Goal: Navigation & Orientation: Find specific page/section

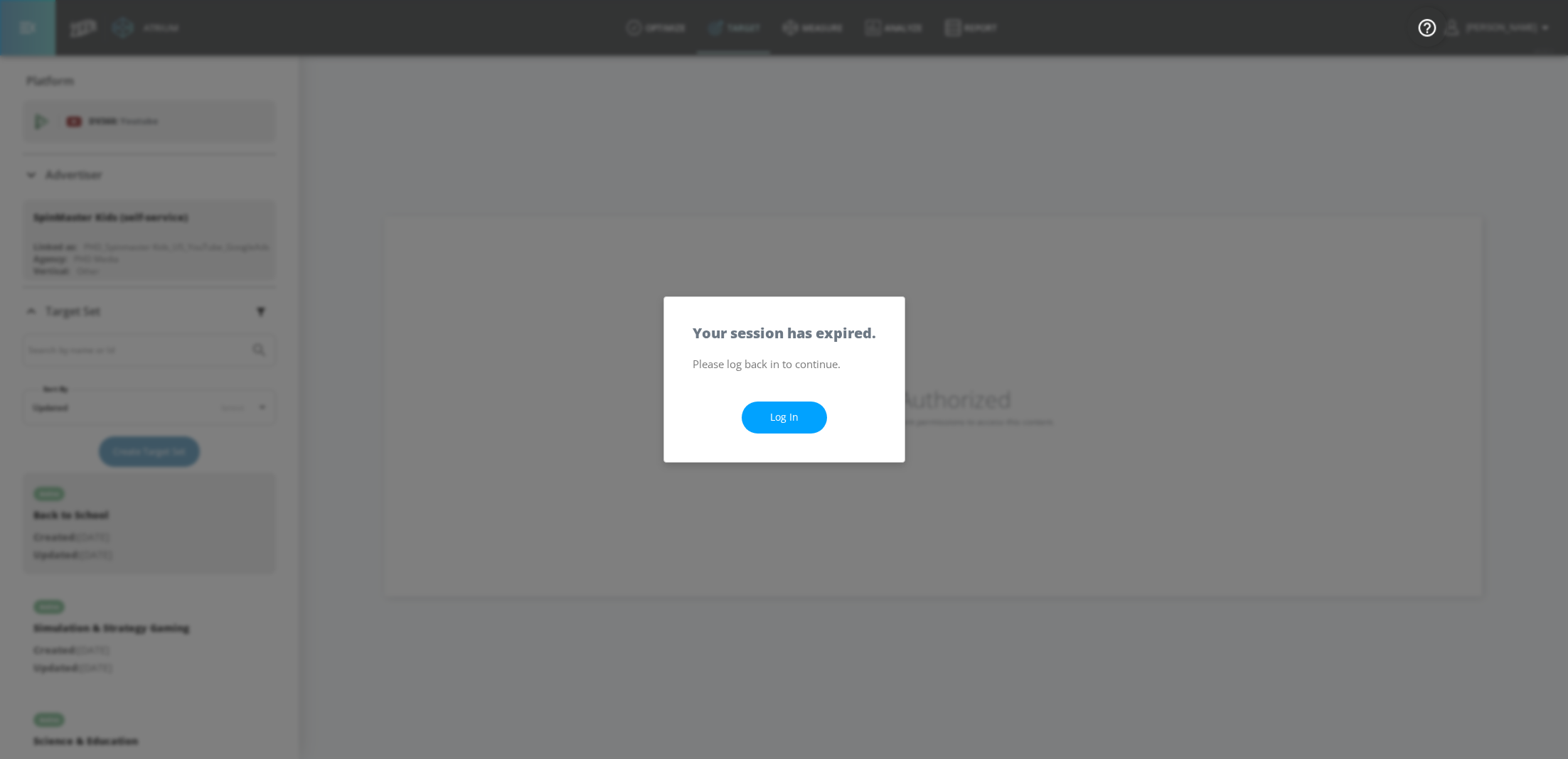
scroll to position [45, 0]
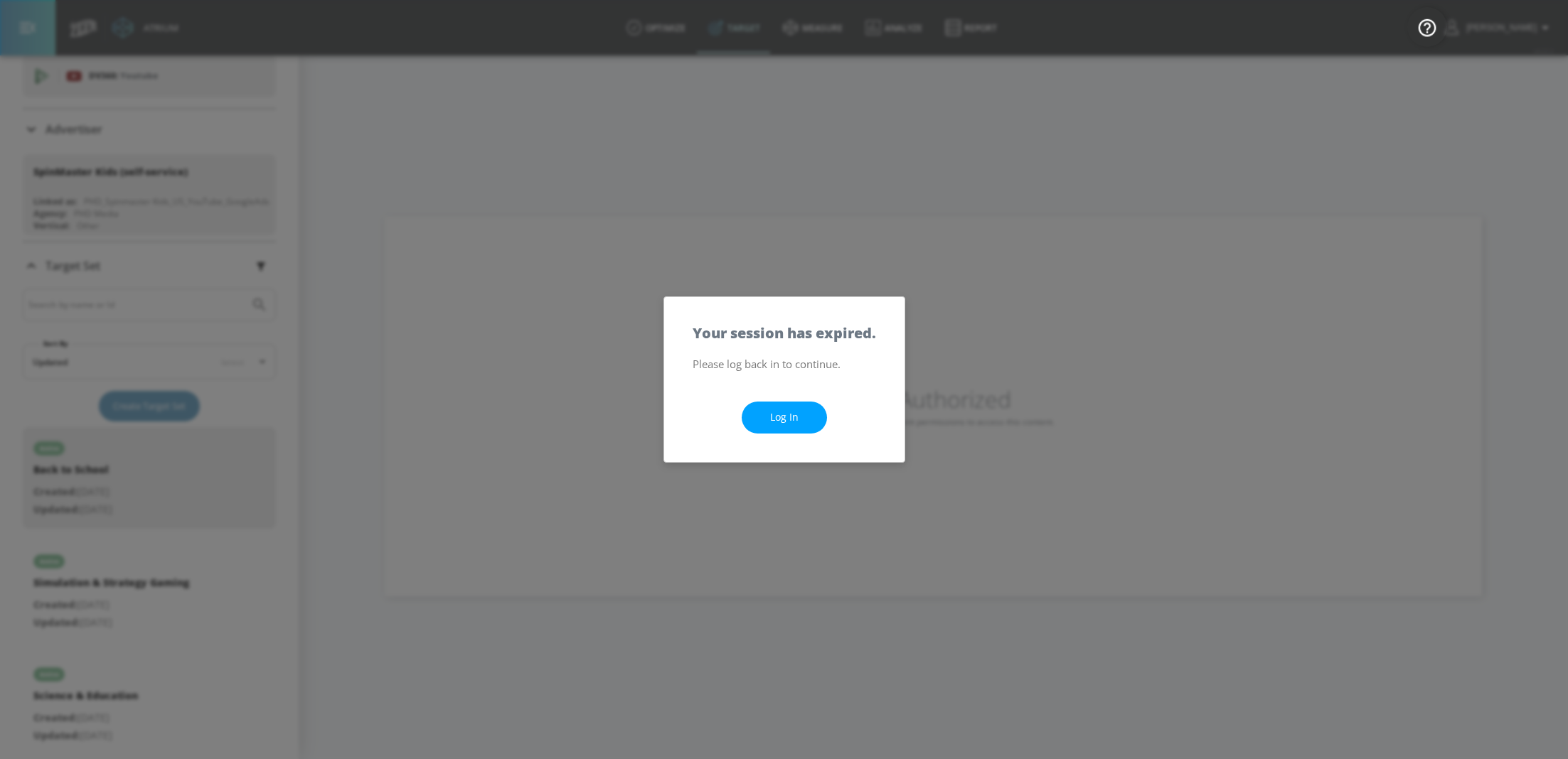
click at [768, 434] on div "Log In" at bounding box center [784, 417] width 240 height 89
click at [786, 416] on link "Log In" at bounding box center [784, 418] width 85 height 32
